Goal: Task Accomplishment & Management: Manage account settings

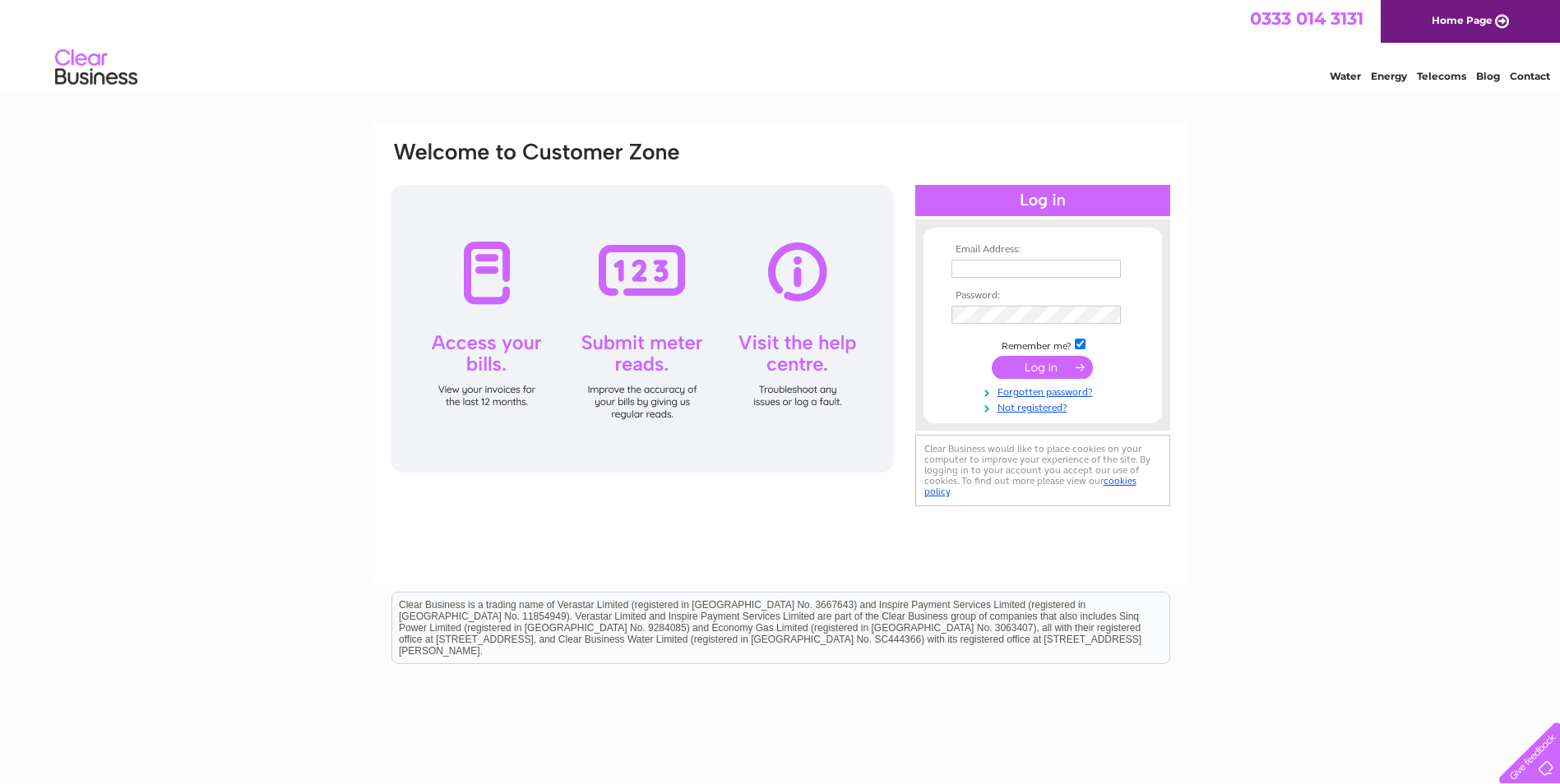
type input "[PERSON_NAME][EMAIL_ADDRESS][PERSON_NAME][DOMAIN_NAME]"
click at [1036, 362] on input "submit" at bounding box center [1042, 367] width 101 height 23
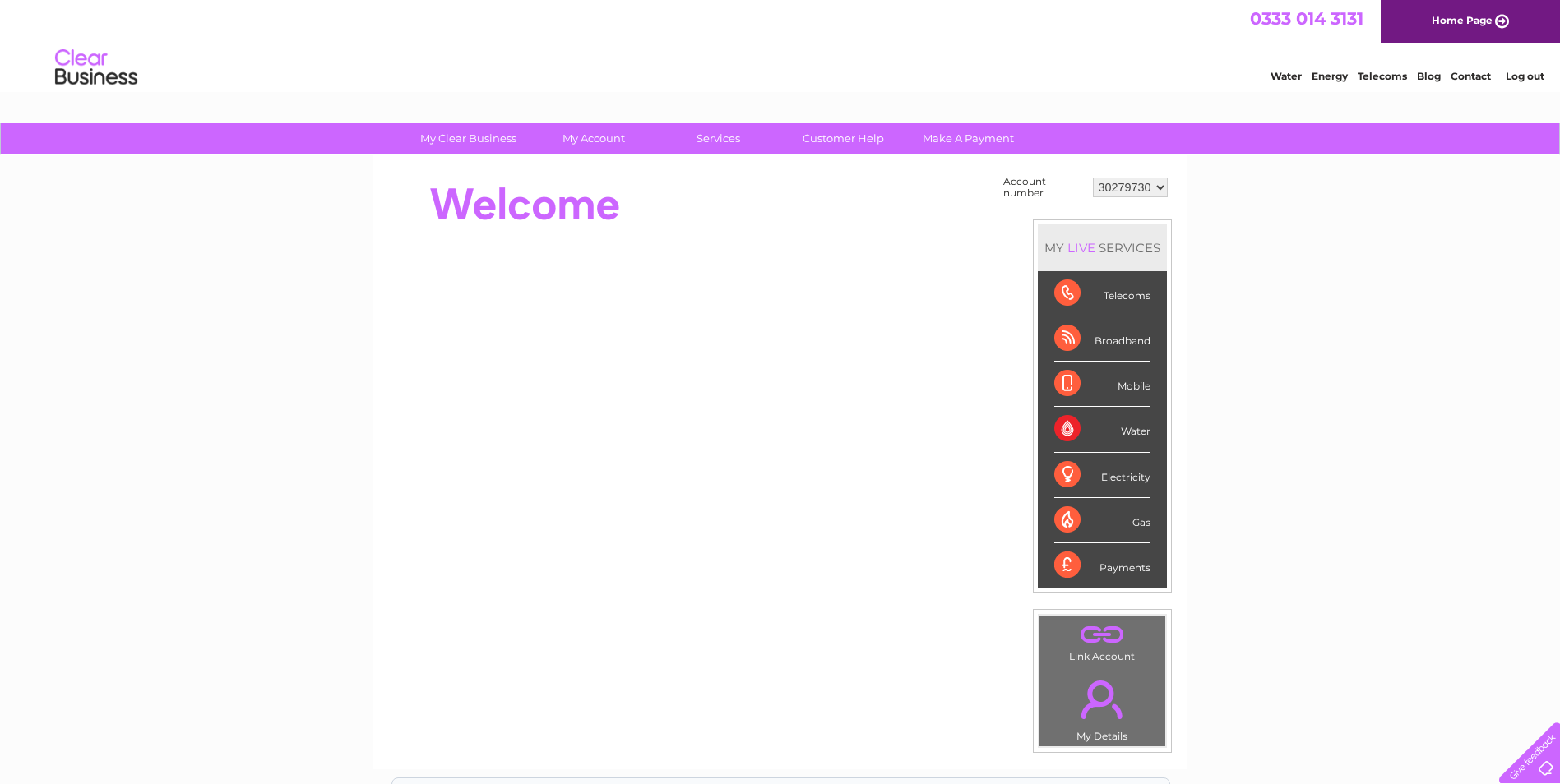
click at [1128, 192] on select "30279730 30317548 30320031" at bounding box center [1131, 187] width 75 height 20
click at [883, 198] on div at bounding box center [689, 204] width 599 height 66
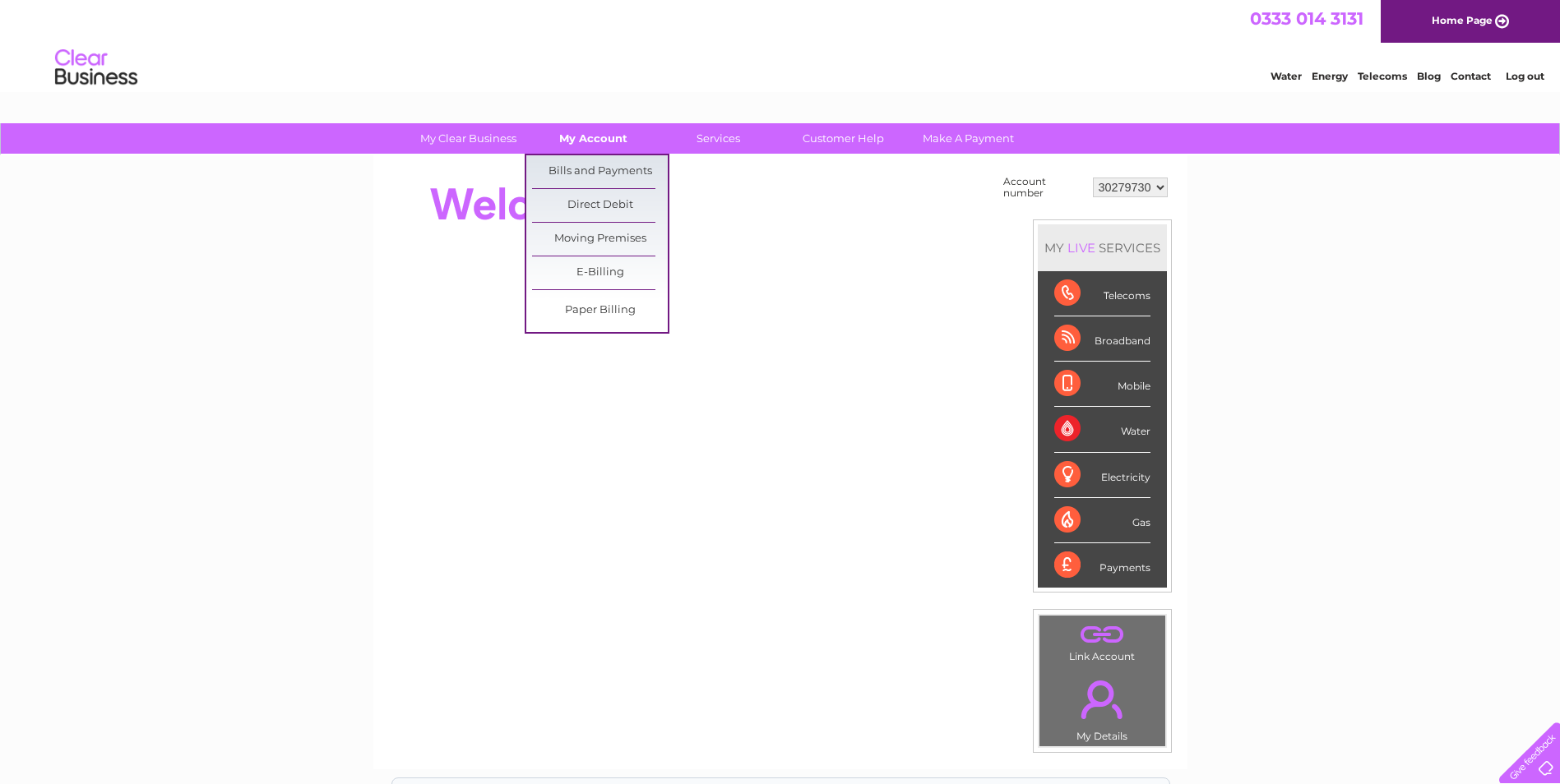
click at [594, 140] on link "My Account" at bounding box center [594, 138] width 136 height 30
click at [586, 168] on link "Bills and Payments" at bounding box center [600, 172] width 136 height 33
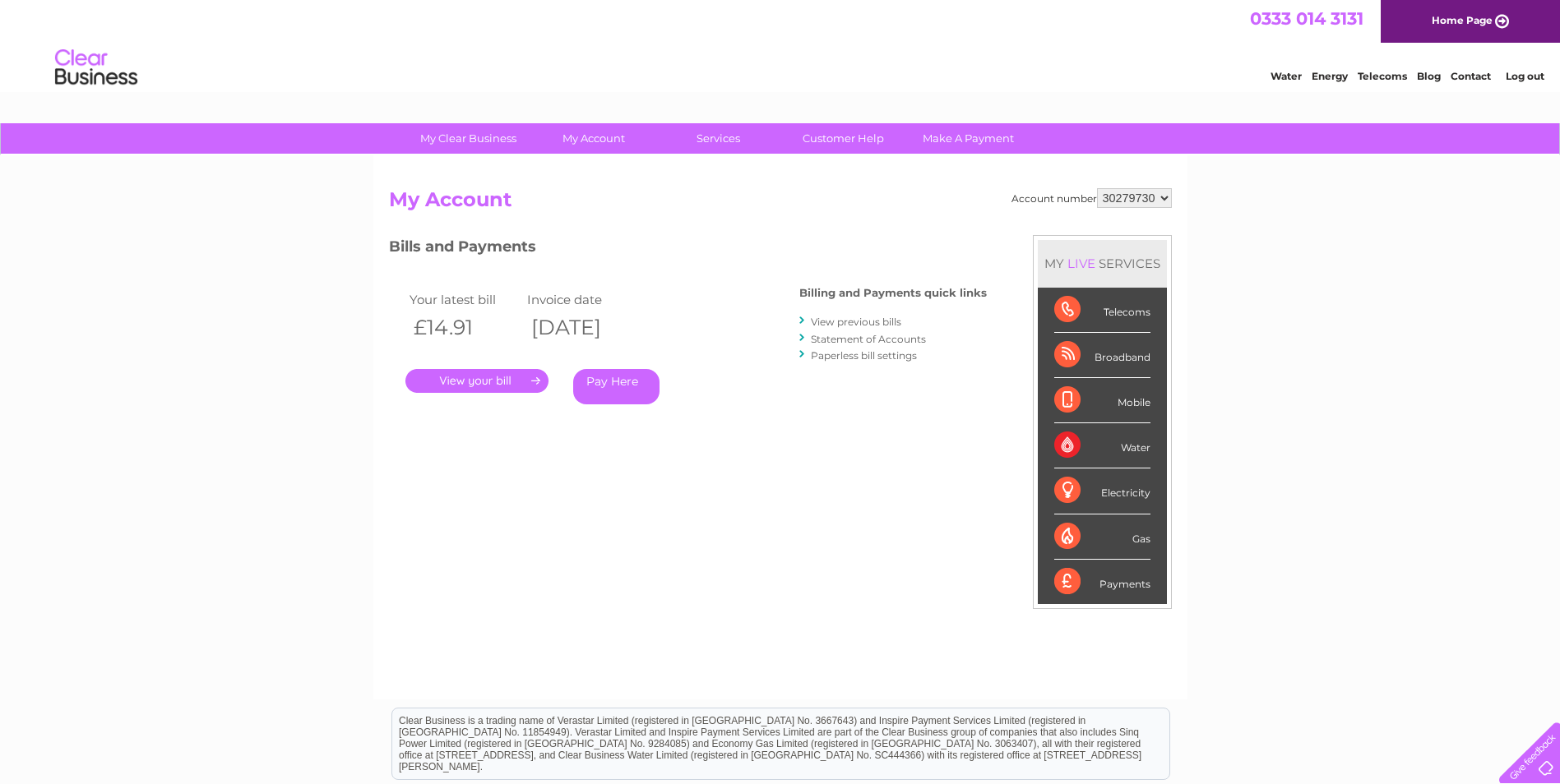
click at [850, 337] on link "Statement of Accounts" at bounding box center [869, 339] width 115 height 12
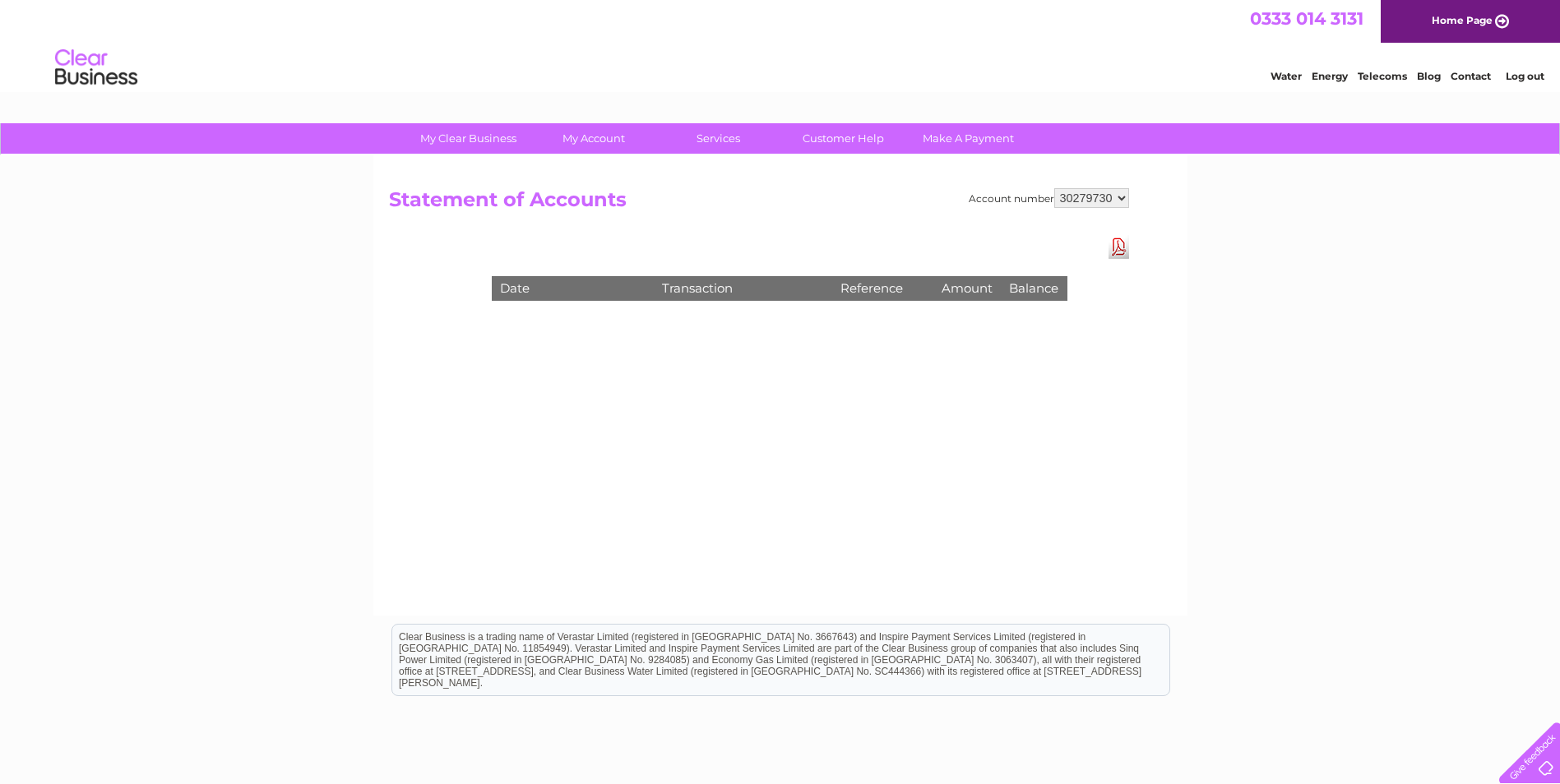
click at [1110, 204] on select "30279730 30317548 30320031" at bounding box center [1092, 198] width 75 height 20
select select "30320031"
click at [1054, 188] on select "30279730 30317548 30320031" at bounding box center [1092, 198] width 75 height 20
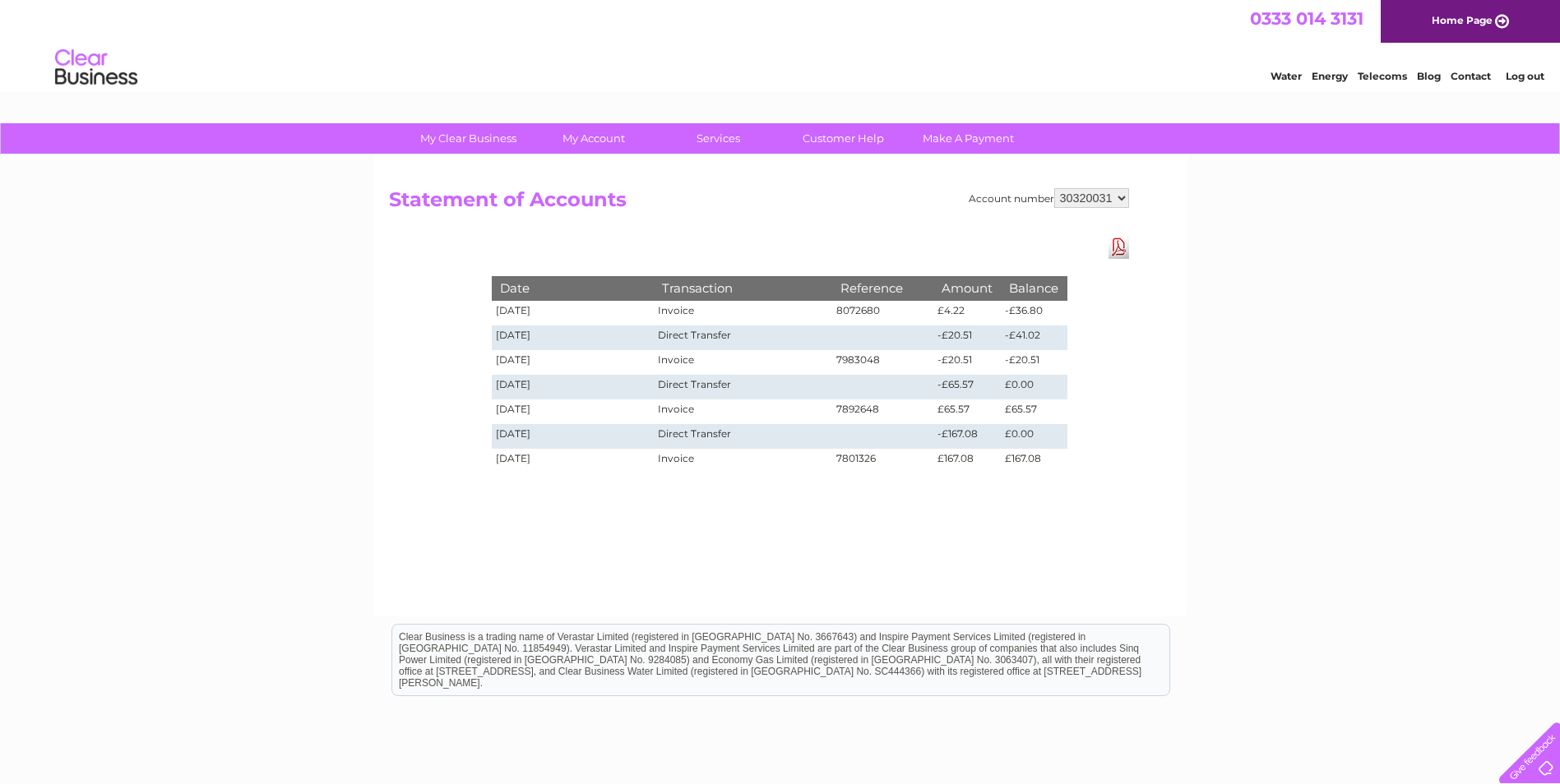
click at [1125, 198] on select "30279730 30317548 30320031" at bounding box center [1092, 198] width 75 height 20
select select "30317548"
click at [1054, 188] on select "30279730 30317548 30320031" at bounding box center [1092, 198] width 75 height 20
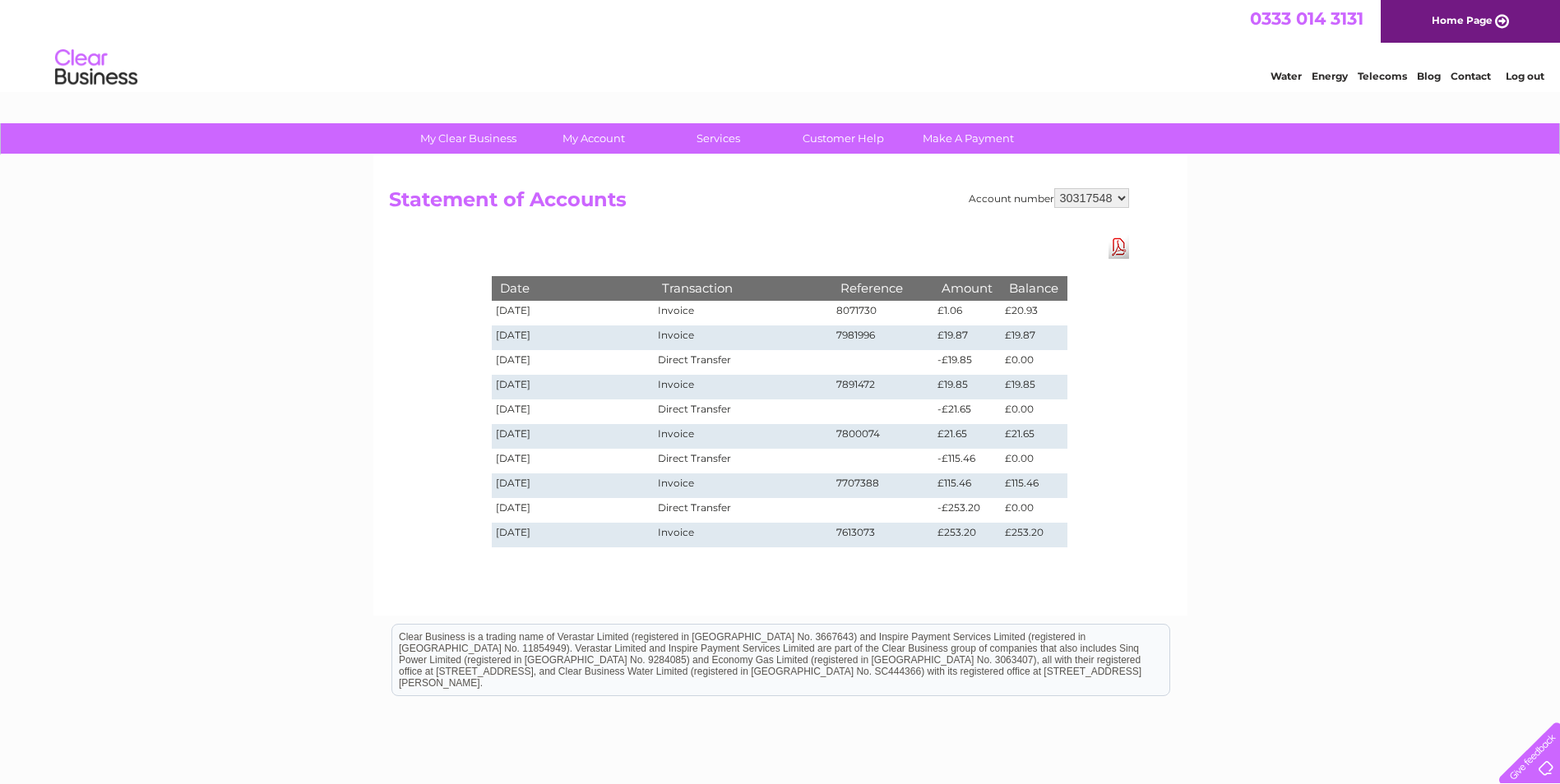
click at [1118, 197] on select "30279730 30317548 30320031" at bounding box center [1092, 198] width 75 height 20
select select "30279730"
click at [1054, 188] on select "30279730 30317548 30320031" at bounding box center [1092, 198] width 75 height 20
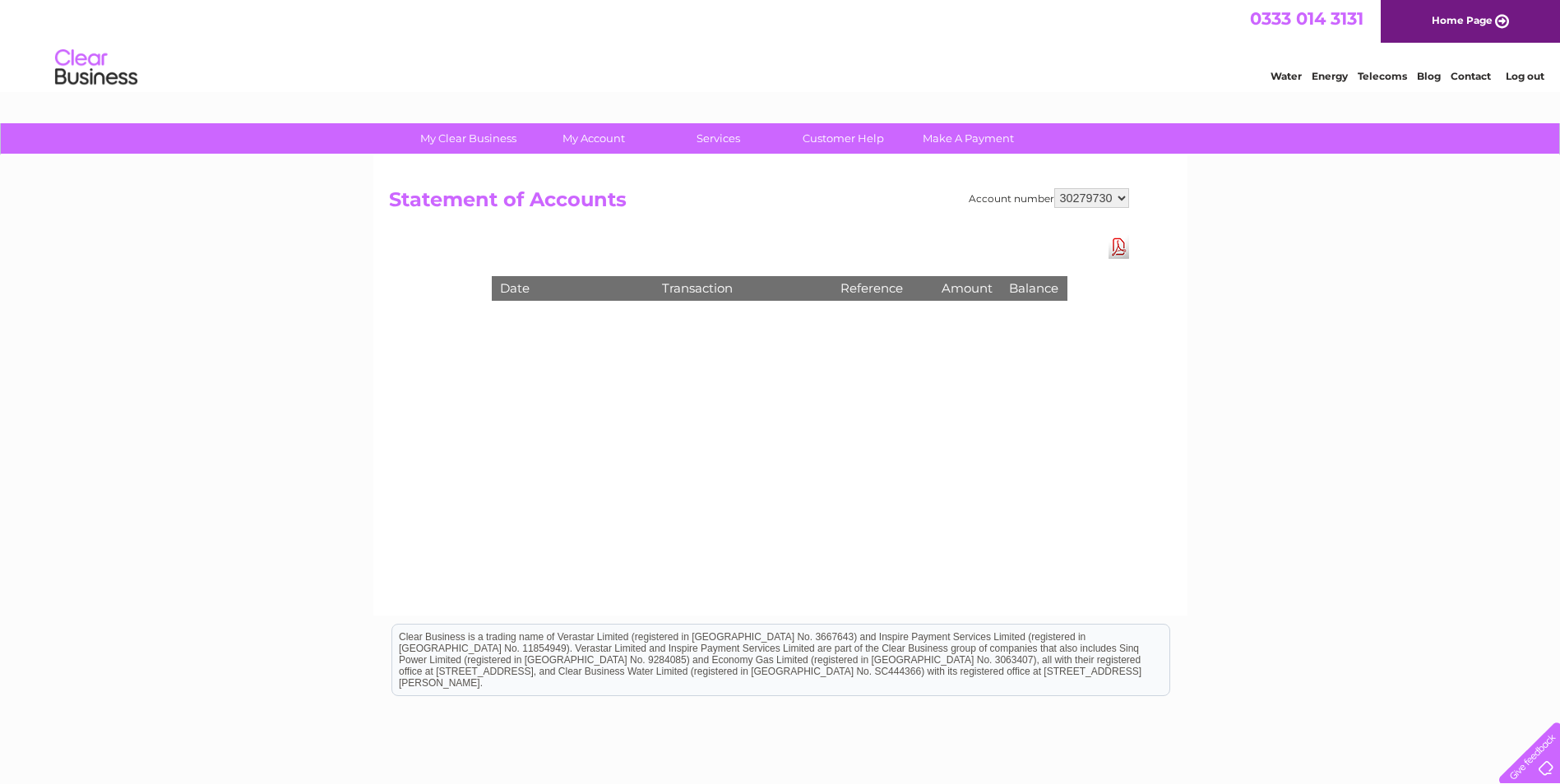
click at [1110, 198] on select "30279730 30317548 30320031" at bounding box center [1092, 198] width 75 height 20
select select "30317548"
click at [1054, 188] on select "30279730 30317548 30320031" at bounding box center [1092, 198] width 75 height 20
click at [1103, 202] on select "30279730 30317548 30320031" at bounding box center [1092, 198] width 75 height 20
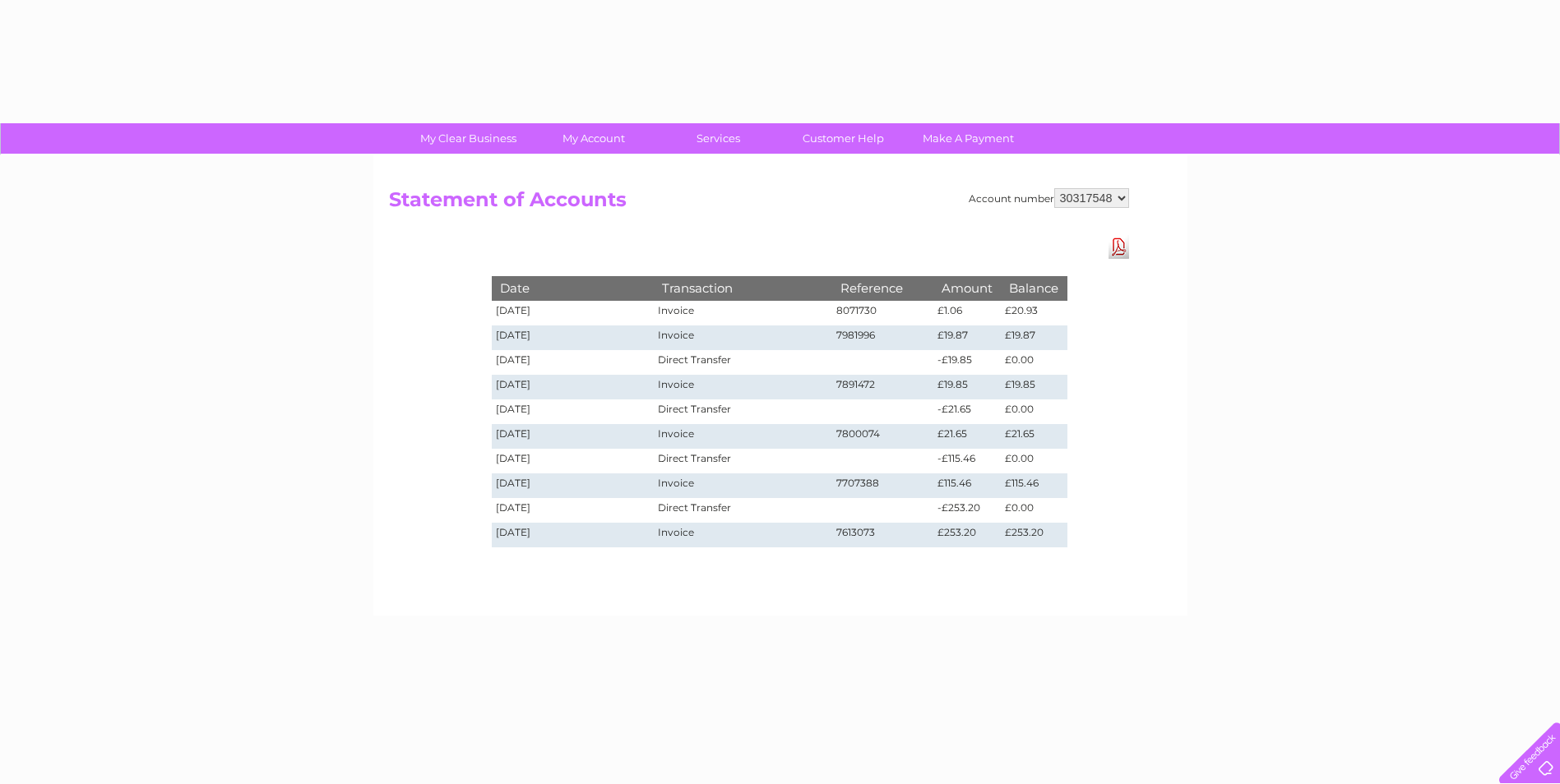
click at [1099, 222] on div "Account number 30279730 30317548 30320031 Statement of Accounts Download Pdf Da…" at bounding box center [780, 385] width 814 height 460
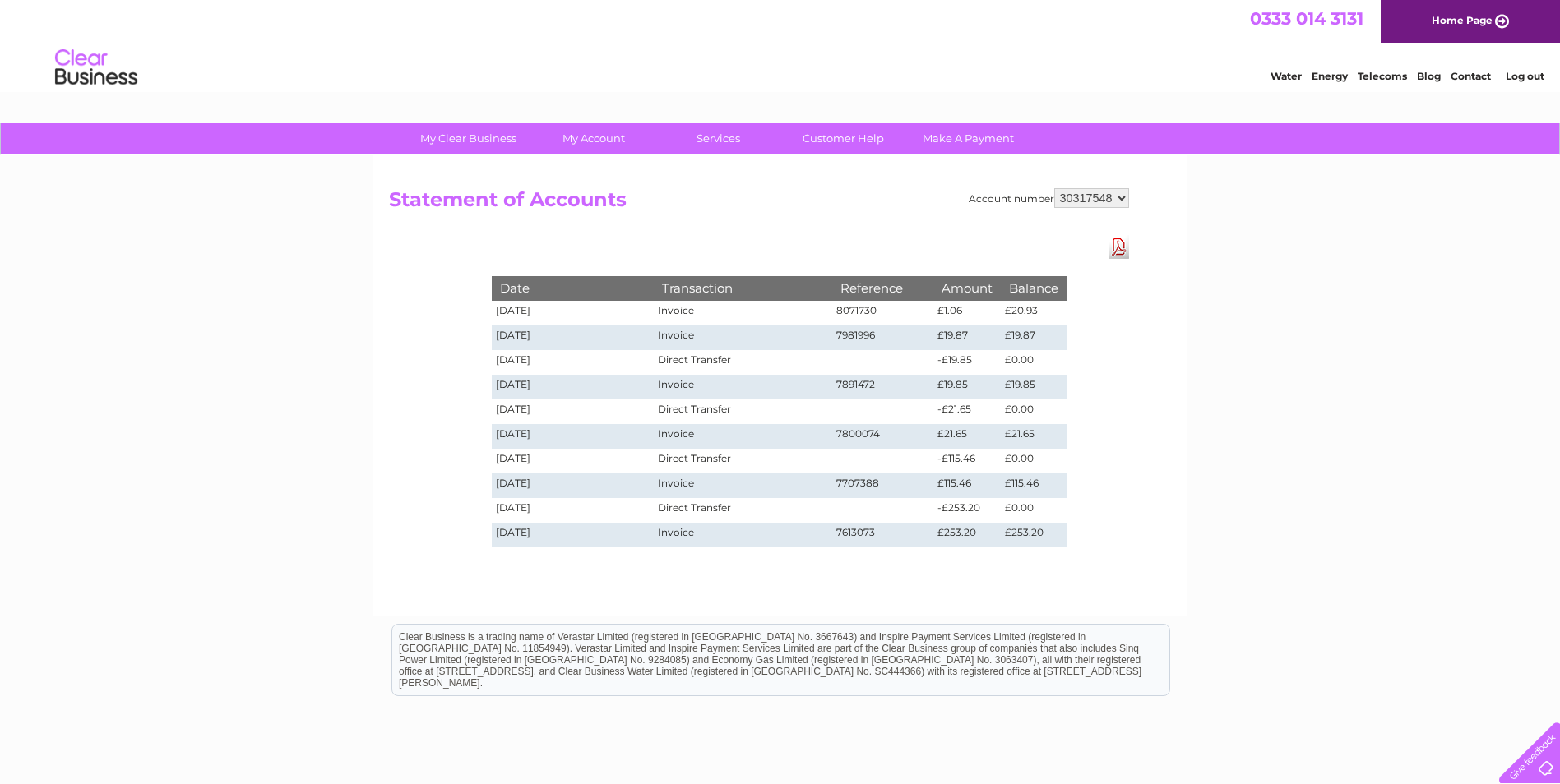
click at [1101, 198] on select "30279730 30317548 30320031" at bounding box center [1092, 198] width 75 height 20
select select "30279730"
click at [1054, 188] on select "30279730 30317548 30320031" at bounding box center [1092, 198] width 75 height 20
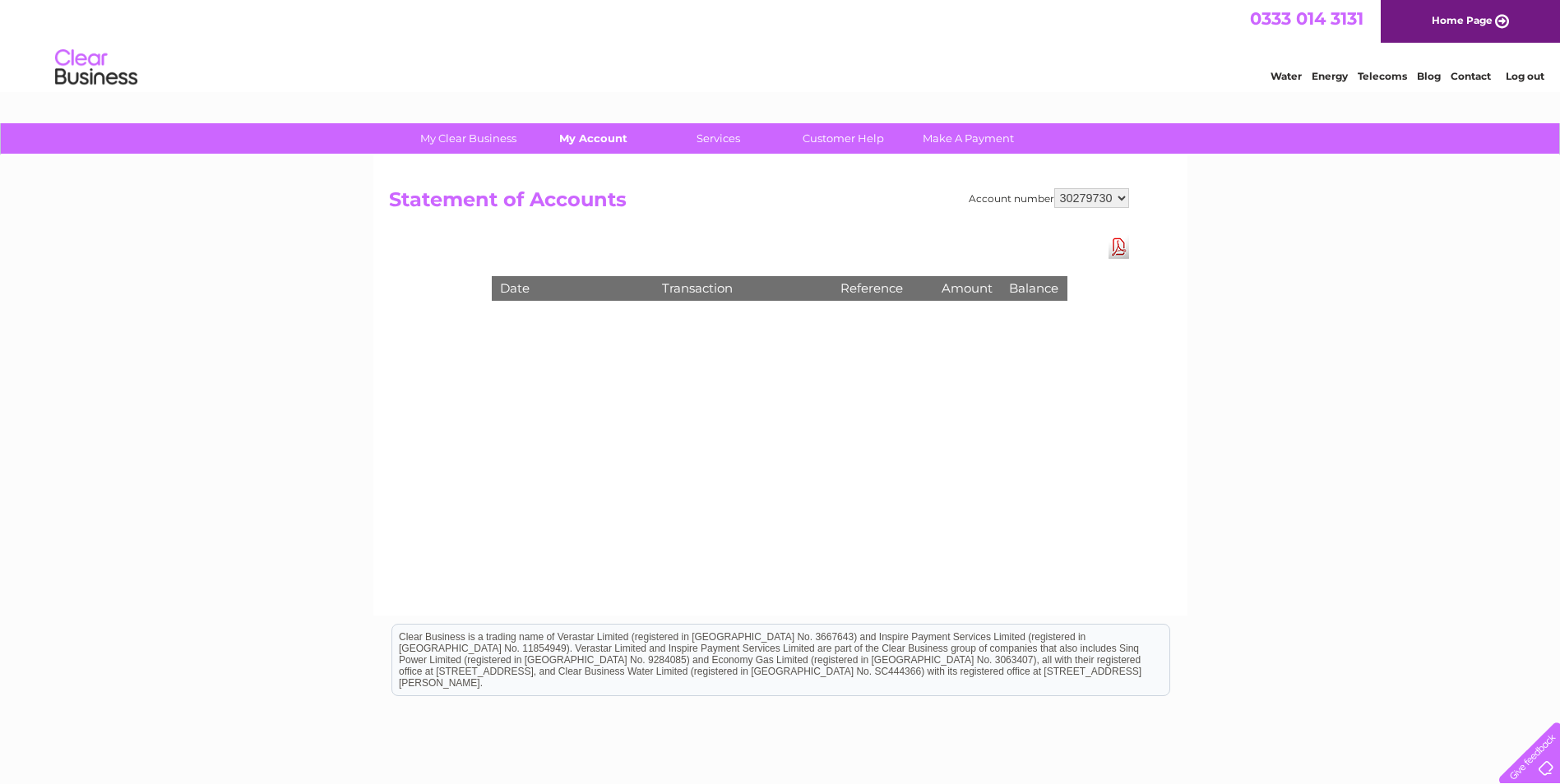
click at [583, 136] on link "My Account" at bounding box center [594, 138] width 136 height 30
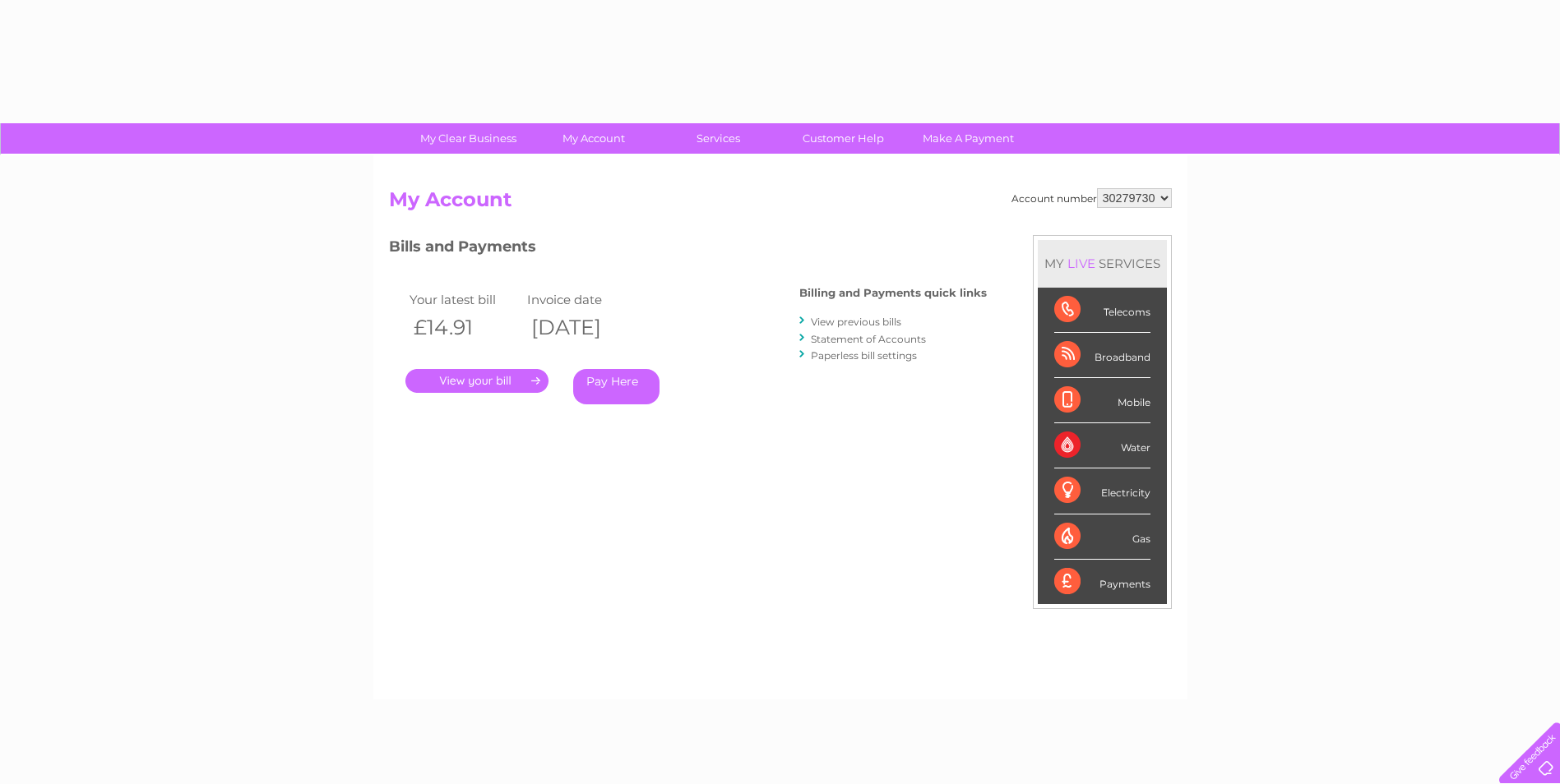
click at [596, 171] on div "Account number 30279730 30317548 30320031 My Account MY LIVE SERVICES Telecoms …" at bounding box center [780, 427] width 814 height 544
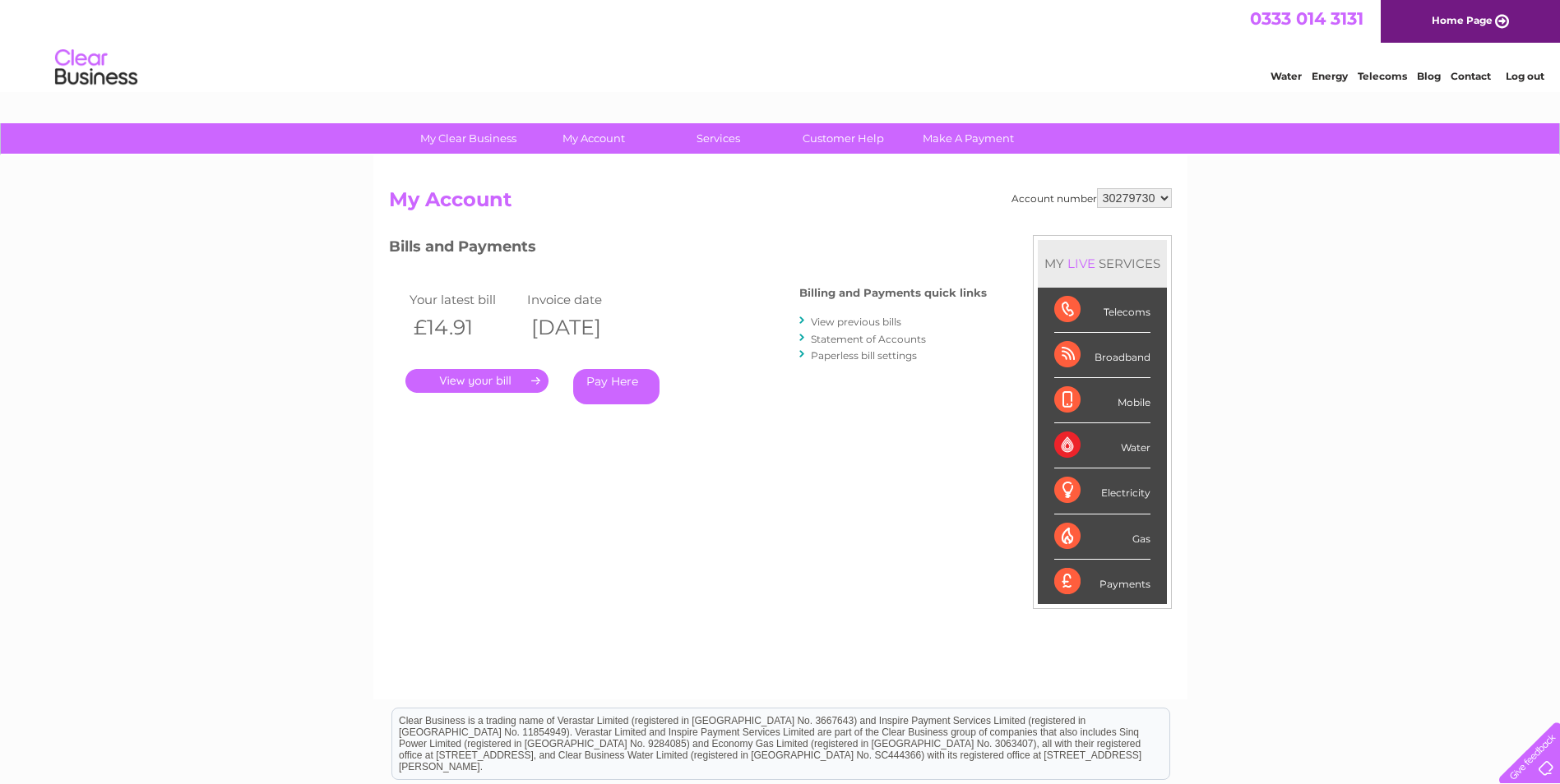
click at [849, 324] on link "View previous bills" at bounding box center [857, 322] width 91 height 12
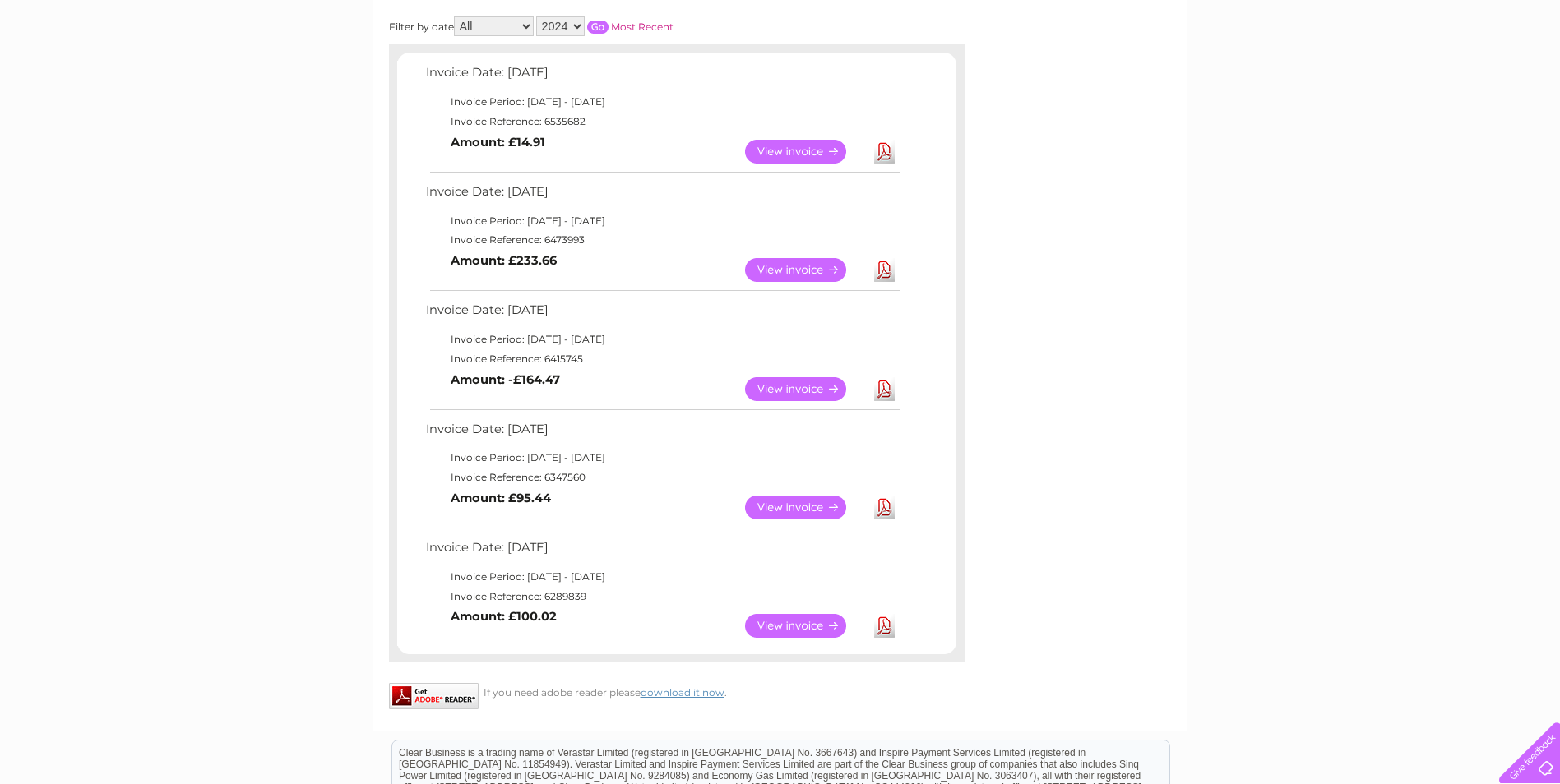
scroll to position [82, 0]
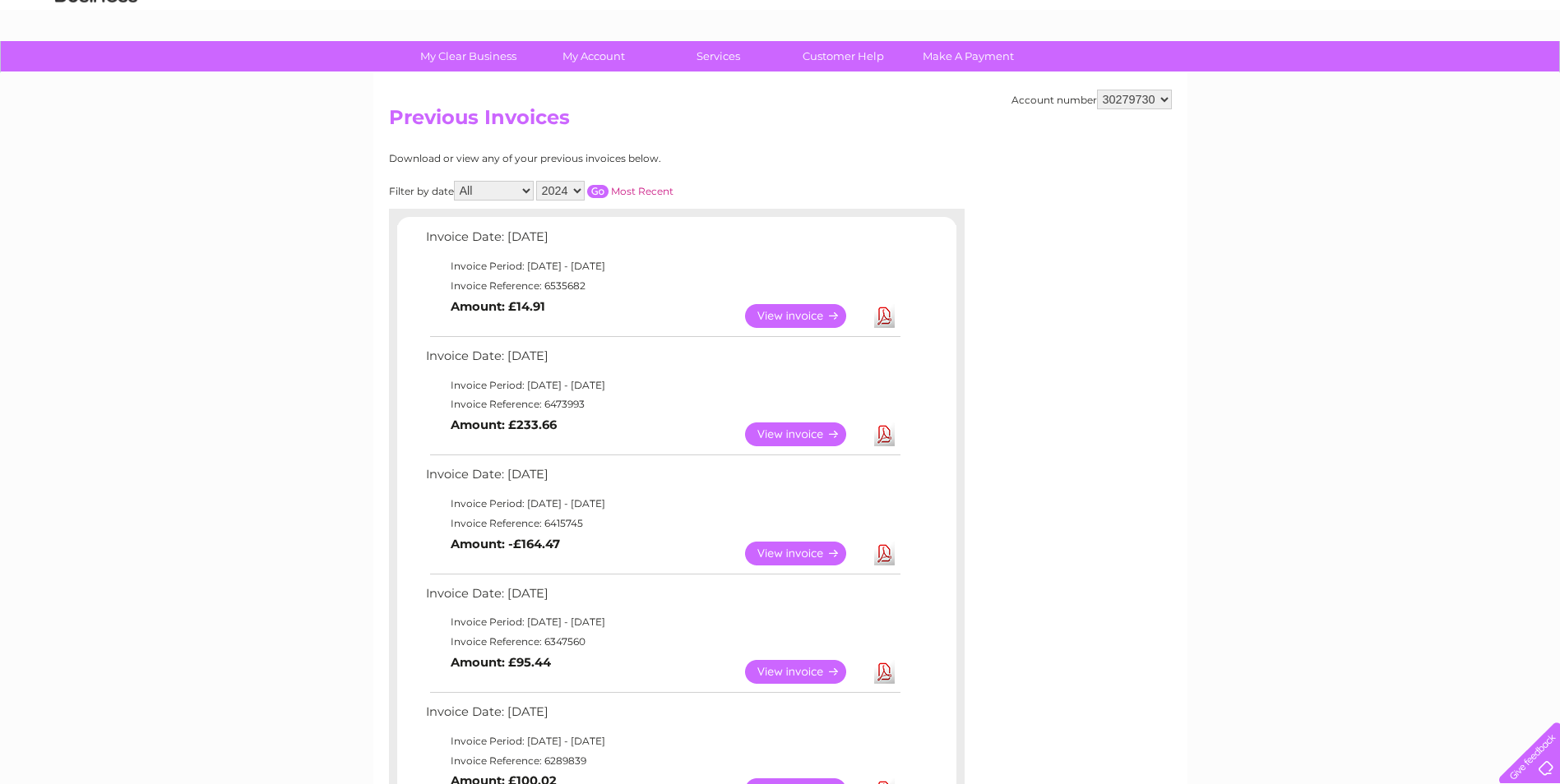
click at [575, 190] on select "2024 2023" at bounding box center [561, 191] width 49 height 20
click at [538, 181] on select "2024 2023" at bounding box center [561, 191] width 49 height 20
click at [595, 193] on input "button" at bounding box center [598, 191] width 22 height 13
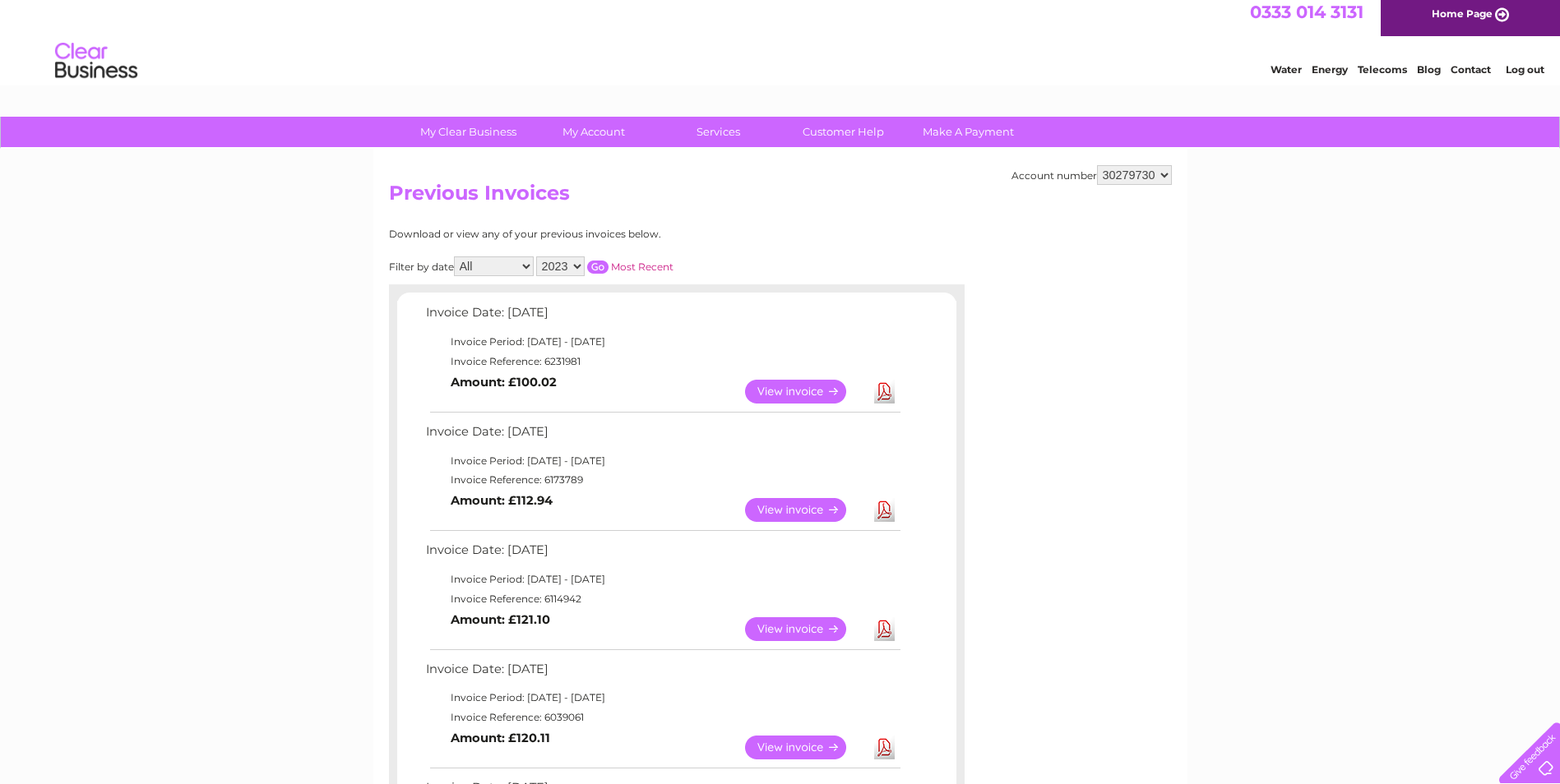
scroll to position [0, 0]
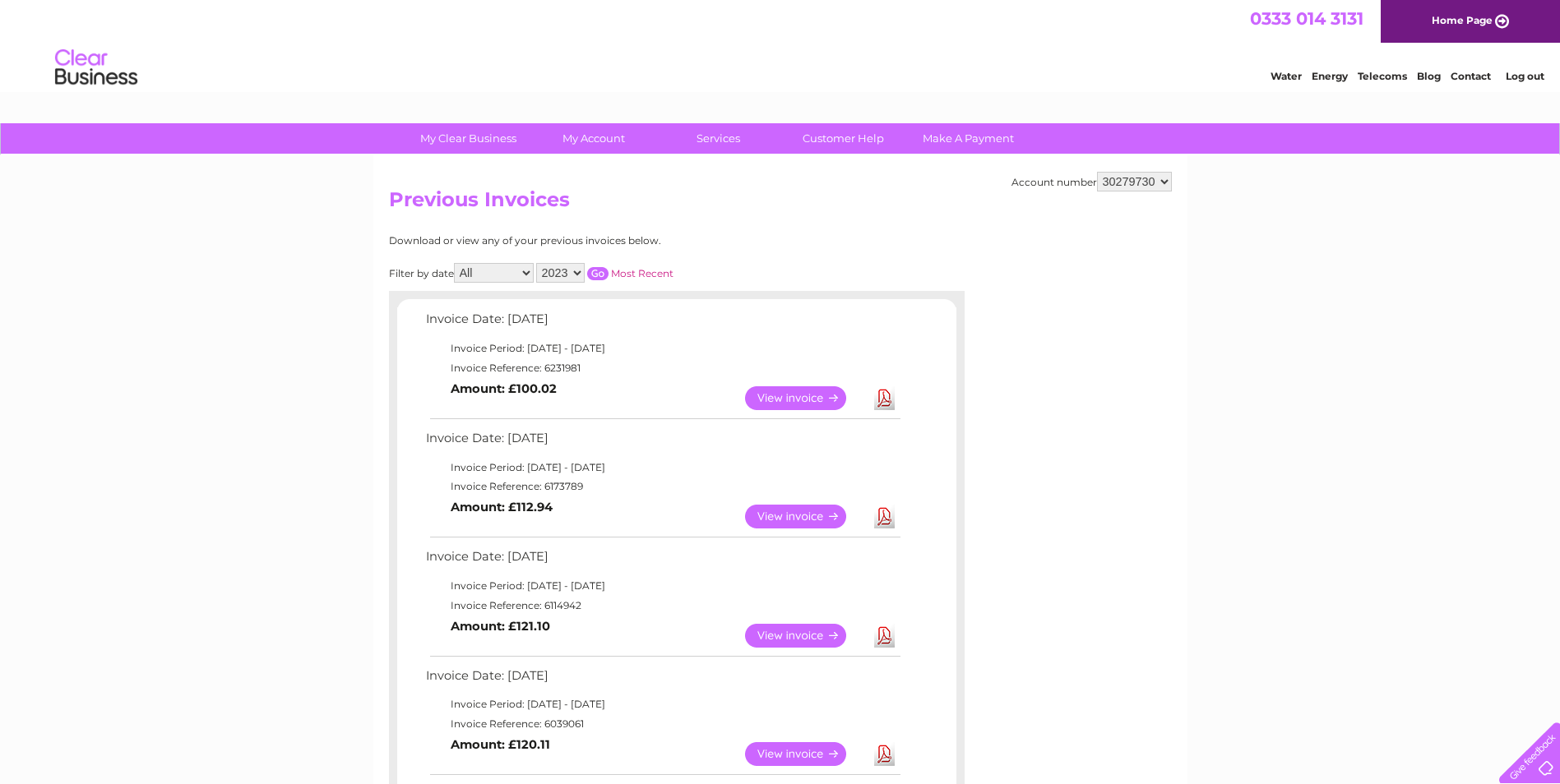
click at [577, 274] on select "2024 2023" at bounding box center [561, 272] width 49 height 20
select select "2024"
click at [538, 263] on select "2024 2023" at bounding box center [561, 272] width 49 height 20
click at [601, 275] on input "button" at bounding box center [598, 273] width 22 height 13
